Goal: Information Seeking & Learning: Learn about a topic

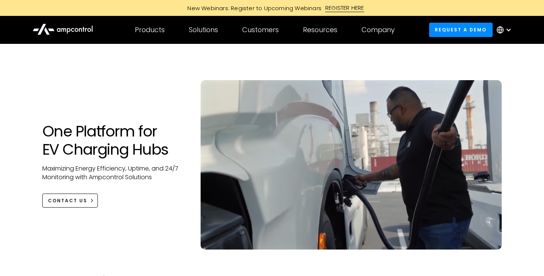
click at [322, 53] on div at bounding box center [272, 56] width 460 height 24
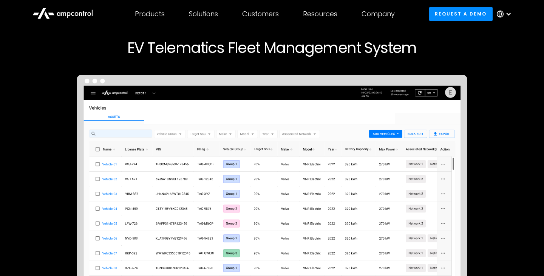
scroll to position [67, 0]
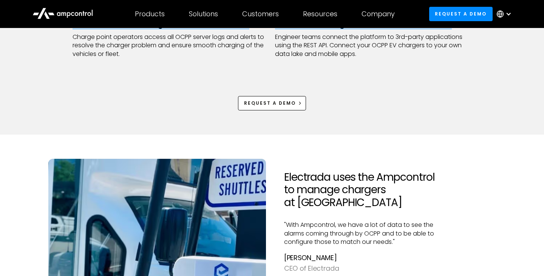
scroll to position [502, 0]
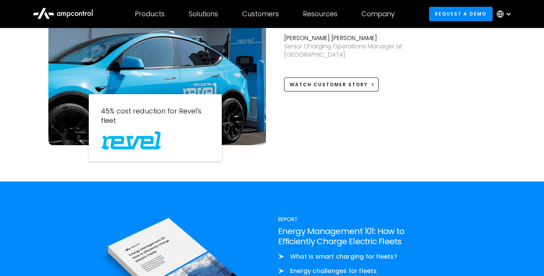
scroll to position [744, 0]
